Goal: Transaction & Acquisition: Obtain resource

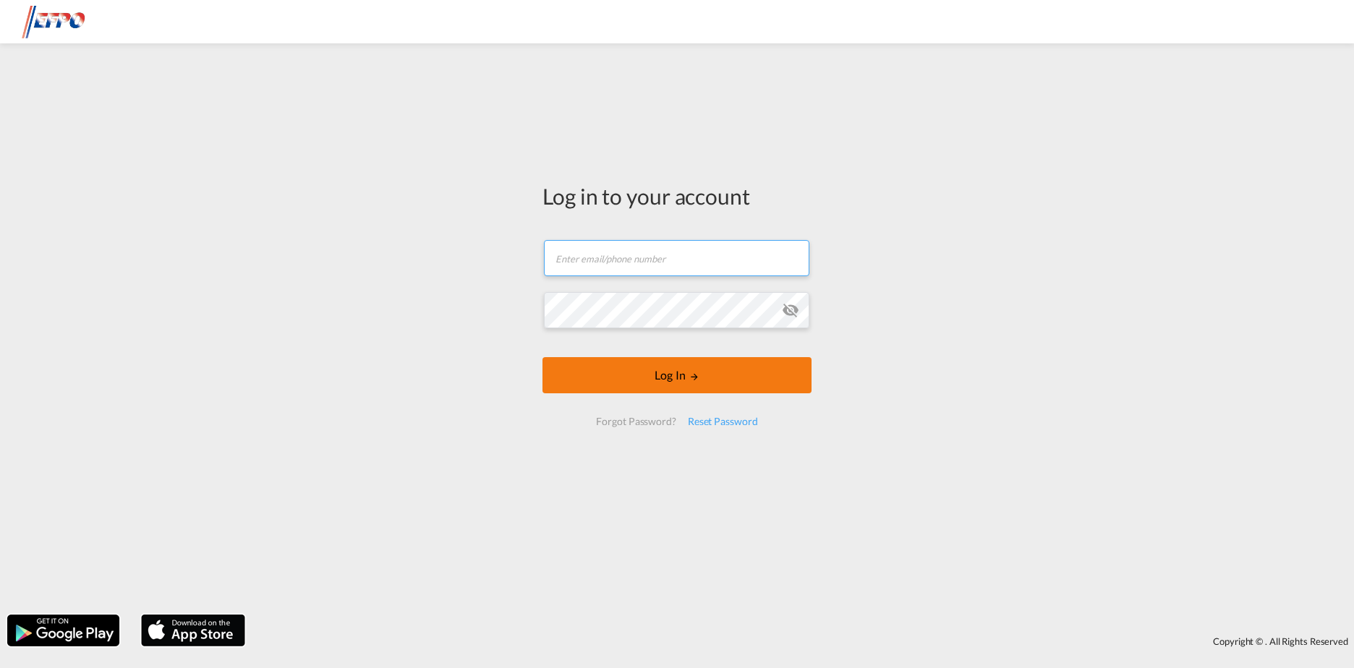
type input "[DOMAIN_NAME][EMAIL_ADDRESS][DOMAIN_NAME]"
click at [683, 376] on button "Log In" at bounding box center [676, 375] width 269 height 36
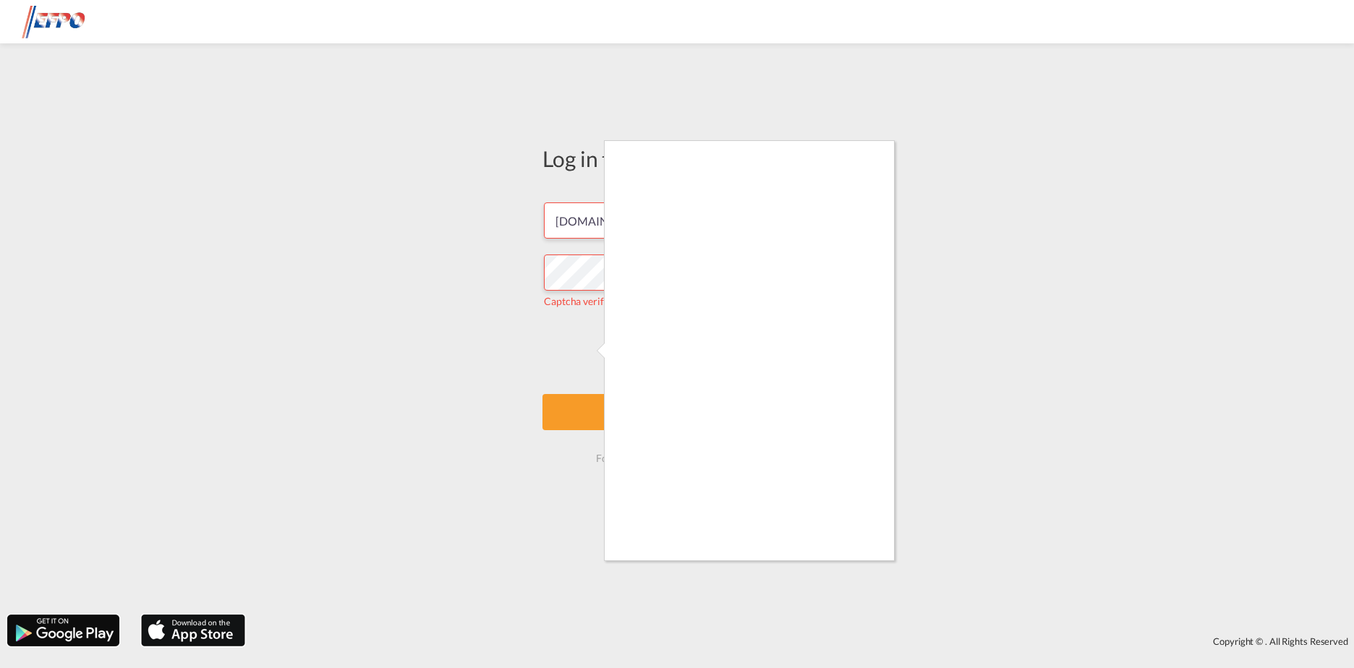
click at [587, 356] on div at bounding box center [677, 334] width 1354 height 668
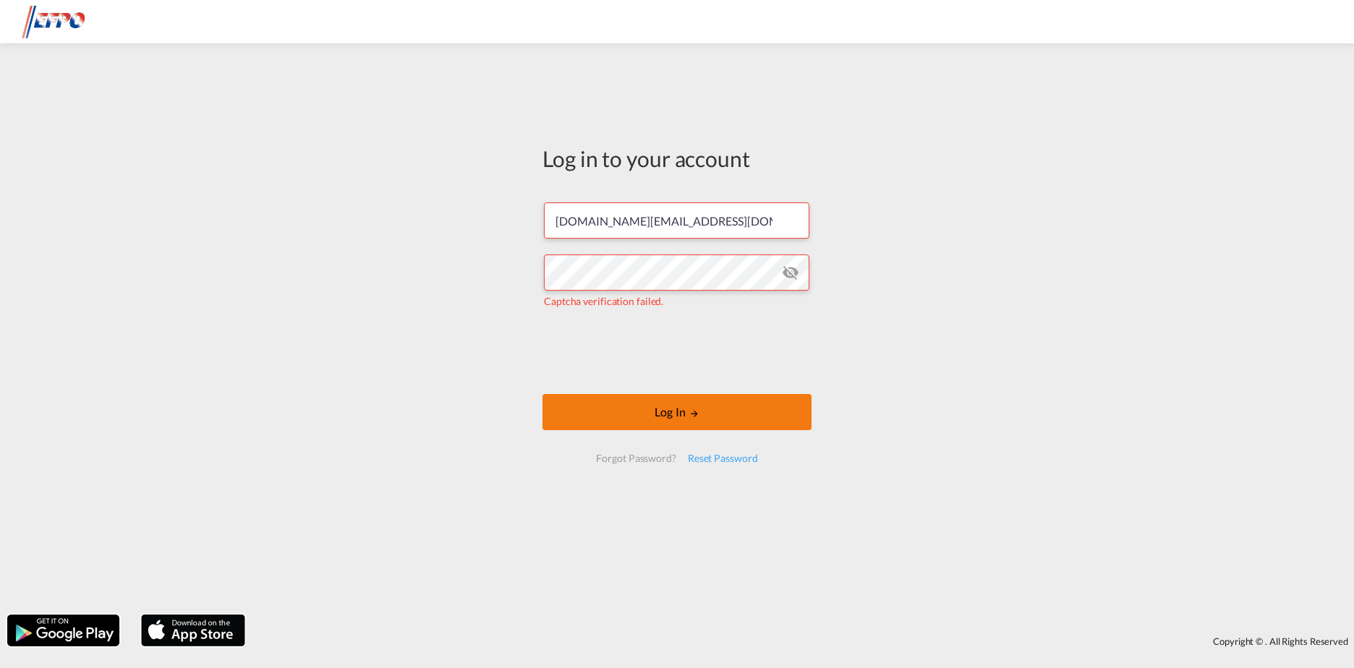
click at [670, 421] on button "Log In" at bounding box center [676, 412] width 269 height 36
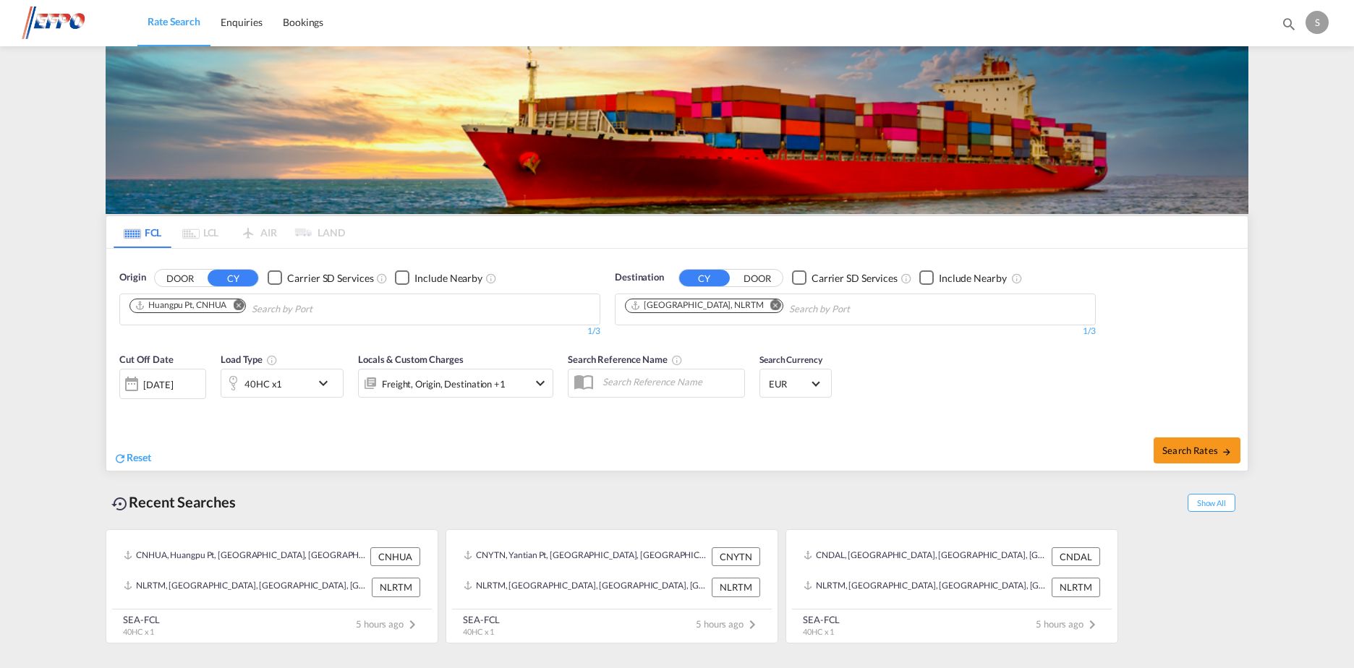
click at [244, 305] on md-icon "Remove" at bounding box center [238, 304] width 11 height 11
click at [770, 306] on md-icon "Remove" at bounding box center [775, 304] width 11 height 11
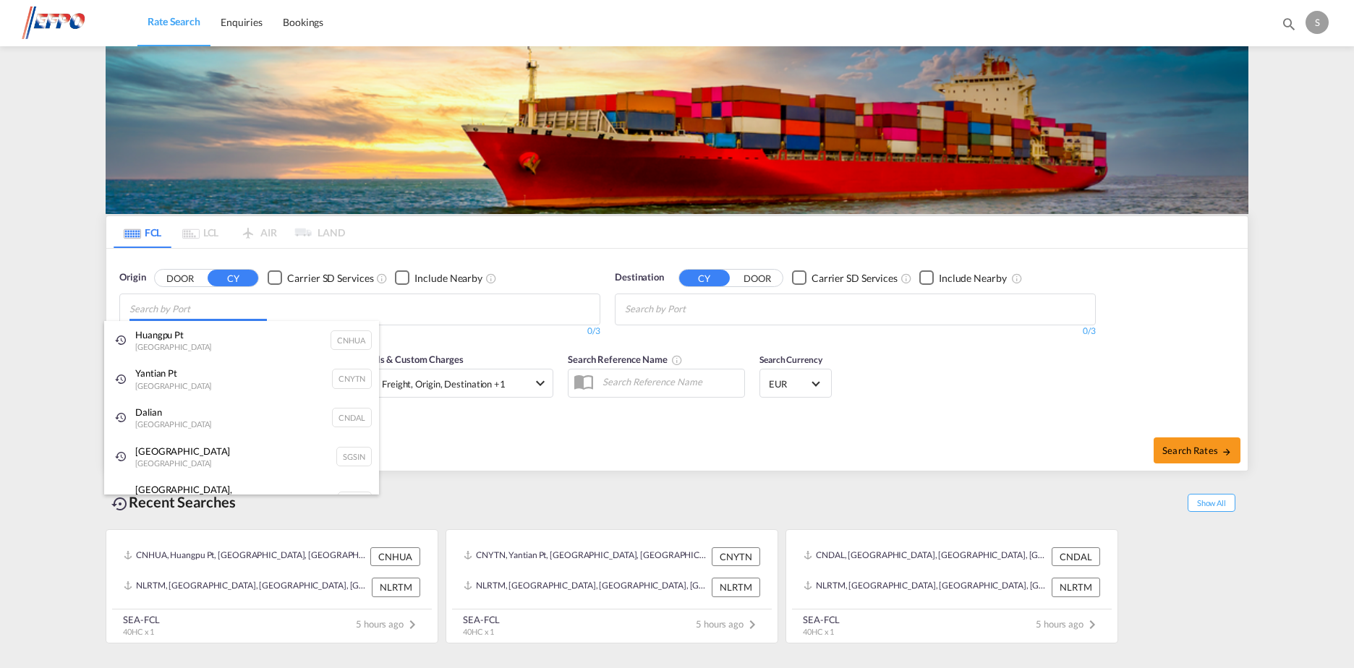
drag, startPoint x: 351, startPoint y: 304, endPoint x: 228, endPoint y: 304, distance: 122.9
click at [350, 304] on body "Rate Search Enquiries Bookings Rate Search Enquiries Bookings" at bounding box center [677, 334] width 1354 height 668
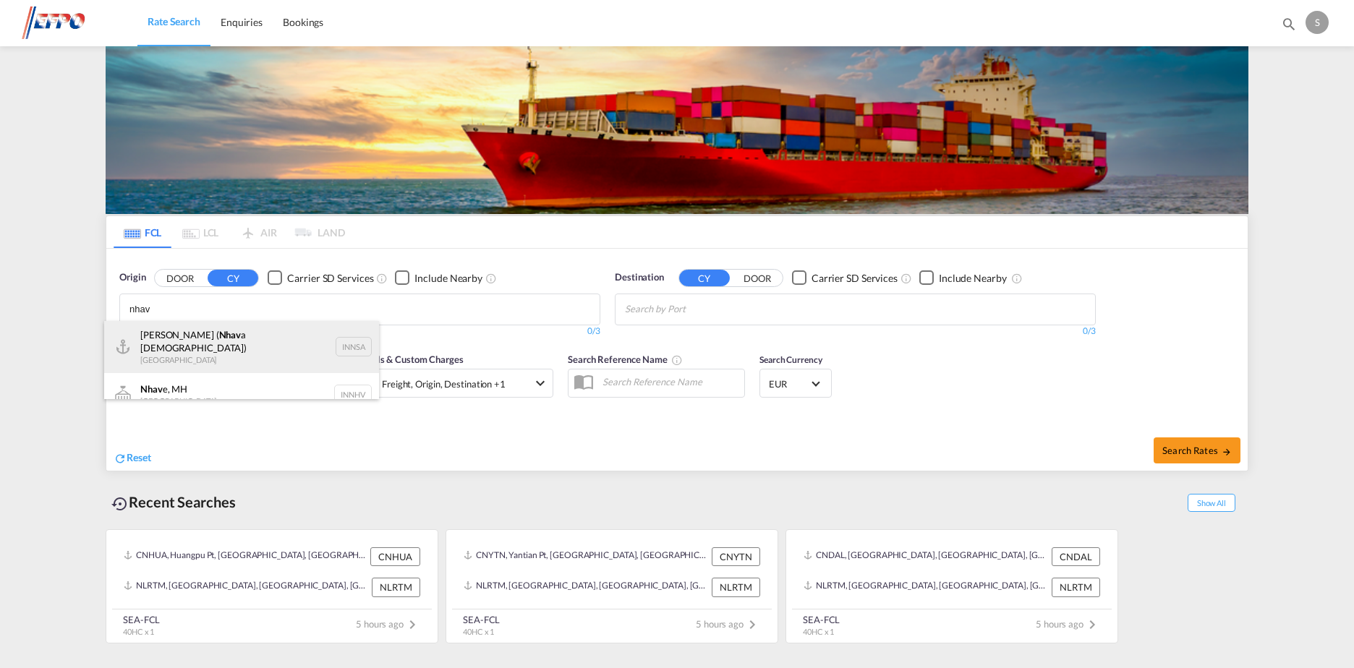
type input "nhav"
click at [234, 344] on div "[PERSON_NAME] ( Nhav a Sheva) [GEOGRAPHIC_DATA] INNSA" at bounding box center [241, 347] width 275 height 52
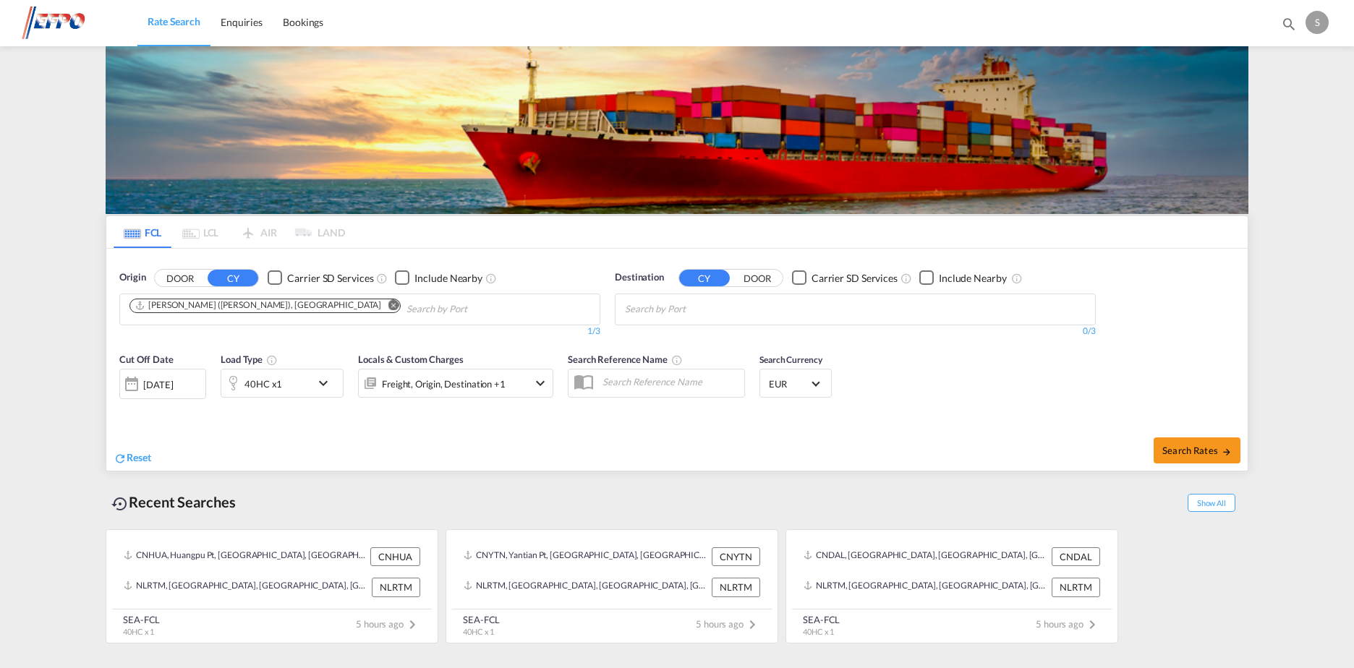
click at [750, 306] on body "Rate Search Enquiries Bookings Rate Search Enquiries Bookings" at bounding box center [677, 334] width 1354 height 668
click at [846, 341] on div "[GEOGRAPHIC_DATA] [GEOGRAPHIC_DATA] NLRTM" at bounding box center [737, 340] width 275 height 39
click at [1200, 441] on button "Search Rates" at bounding box center [1196, 451] width 87 height 26
type input "INNSA to NLRTM / [DATE]"
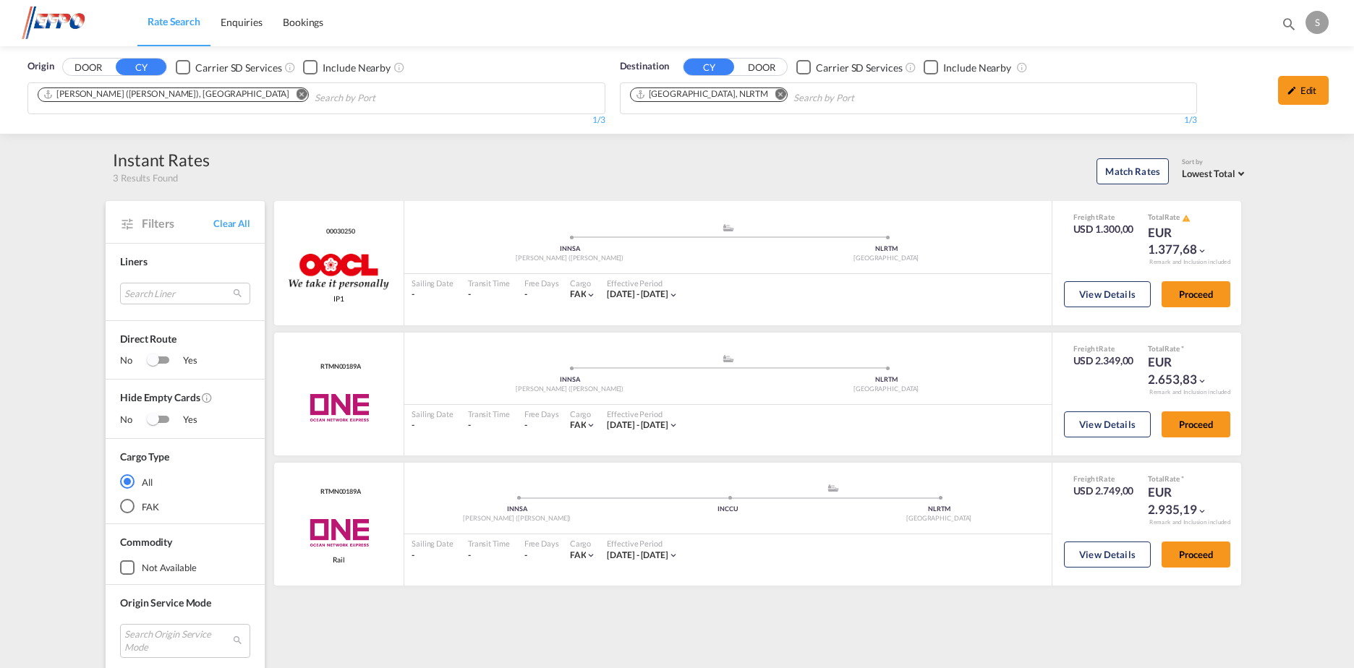
drag, startPoint x: 1347, startPoint y: 74, endPoint x: 1357, endPoint y: 48, distance: 28.4
click at [1353, 48] on html "Rate Search Enquiries Bookings Rate Search Enquiries Bookings" at bounding box center [677, 334] width 1354 height 668
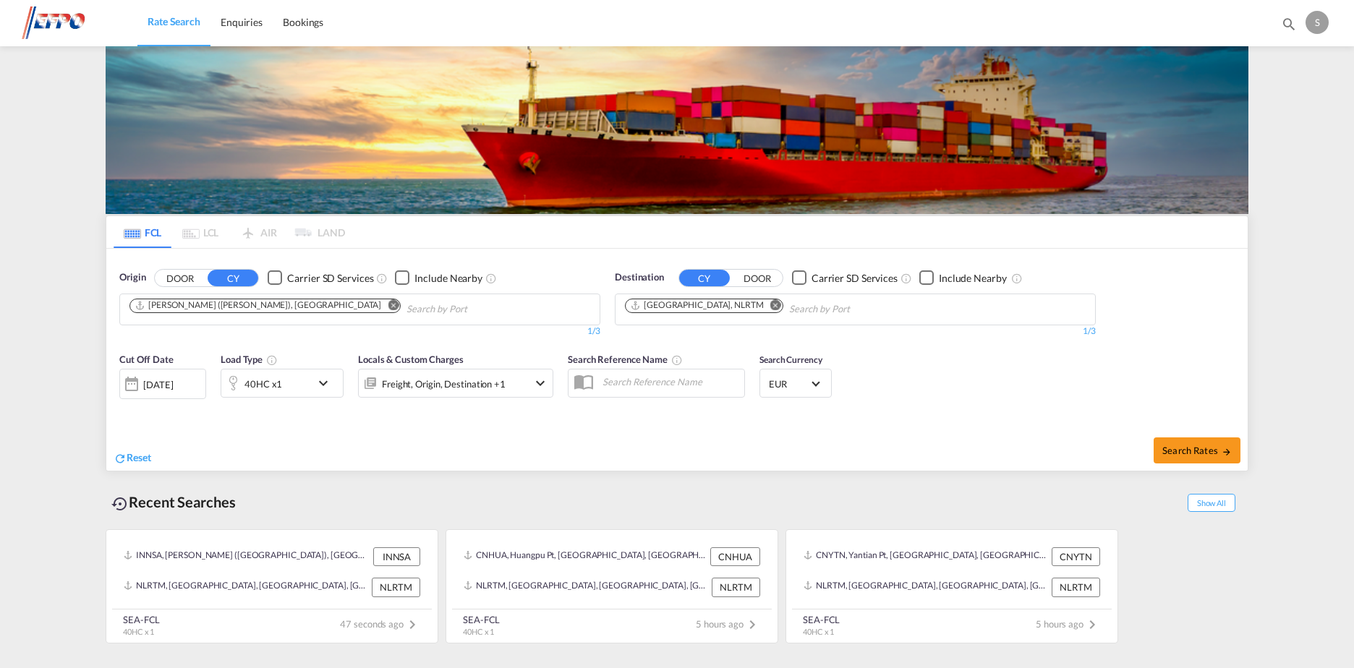
click at [133, 386] on div at bounding box center [131, 384] width 23 height 29
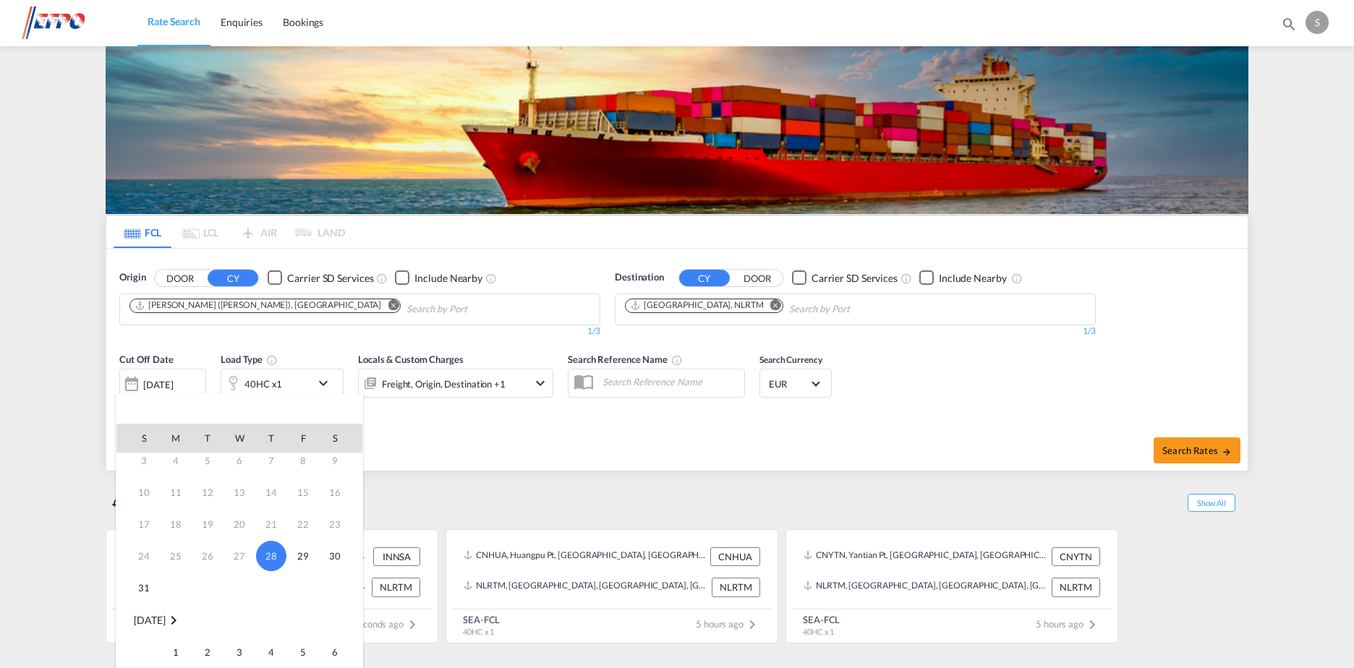
scroll to position [72, 0]
click at [183, 623] on span "1" at bounding box center [175, 620] width 29 height 29
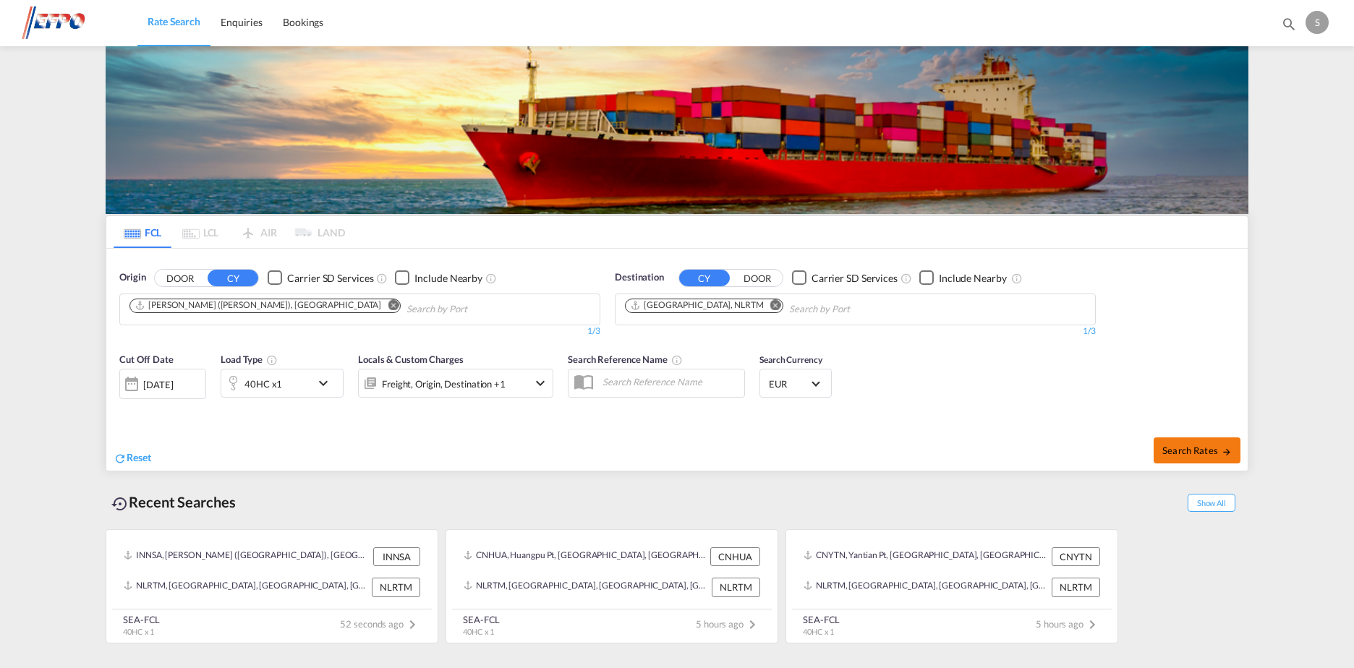
click at [1202, 451] on span "Search Rates" at bounding box center [1196, 451] width 69 height 12
type input "INNSA to NLRTM / [DATE]"
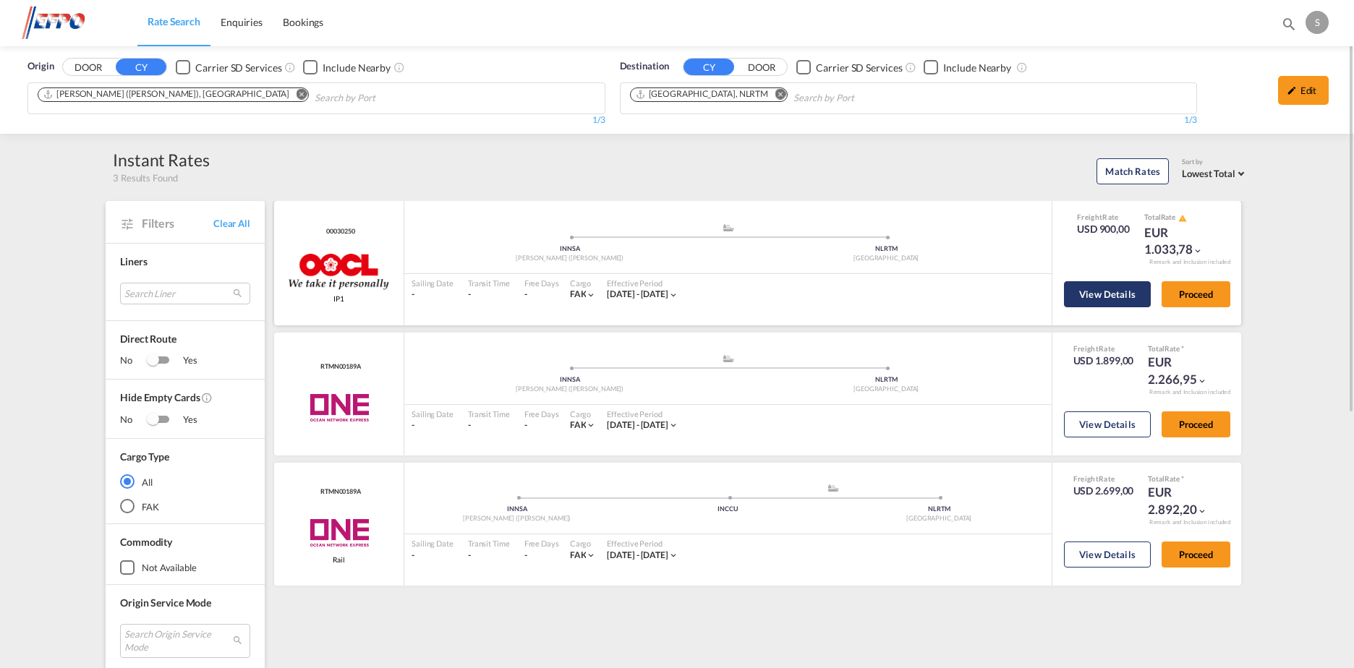
click at [1093, 294] on button "View Details" at bounding box center [1107, 294] width 87 height 26
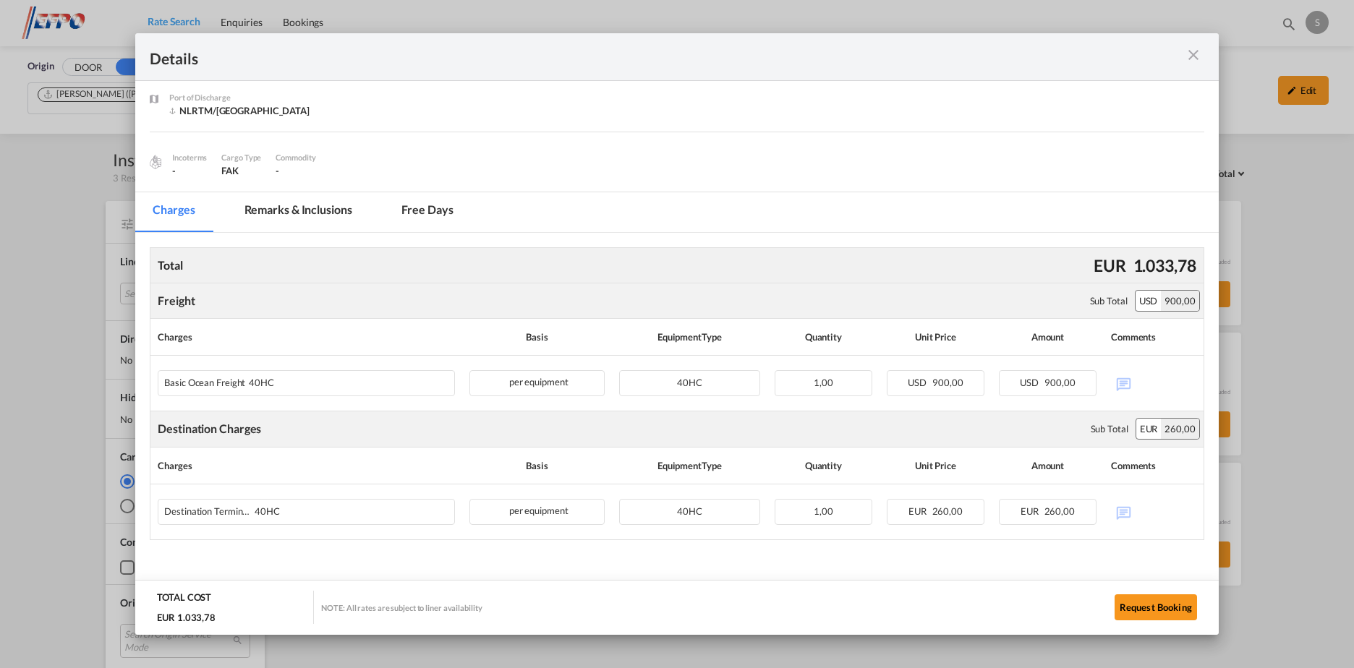
scroll to position [87, 0]
click at [1195, 59] on md-icon "icon-close m-3 fg-AAA8AD cursor" at bounding box center [1193, 54] width 17 height 17
